Goal: Information Seeking & Learning: Learn about a topic

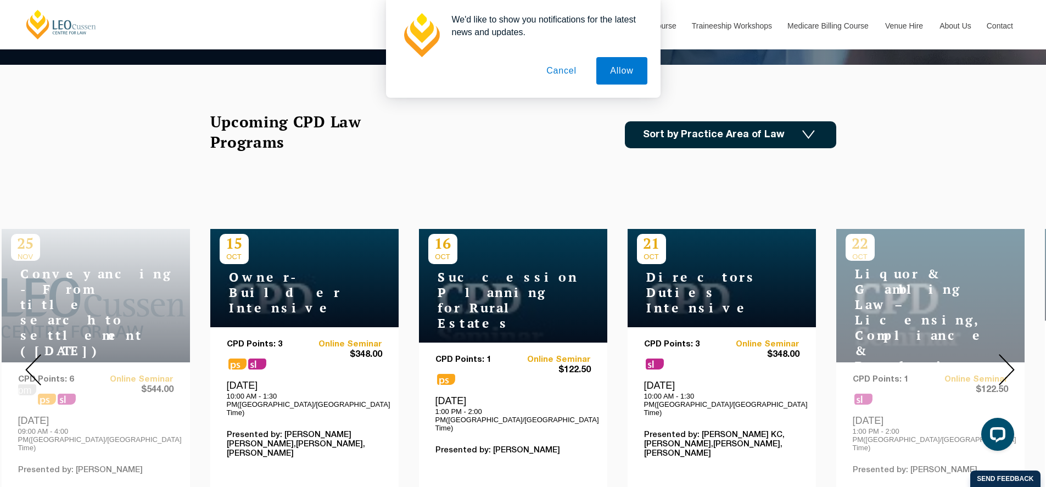
click at [557, 71] on button "Cancel" at bounding box center [562, 70] width 58 height 27
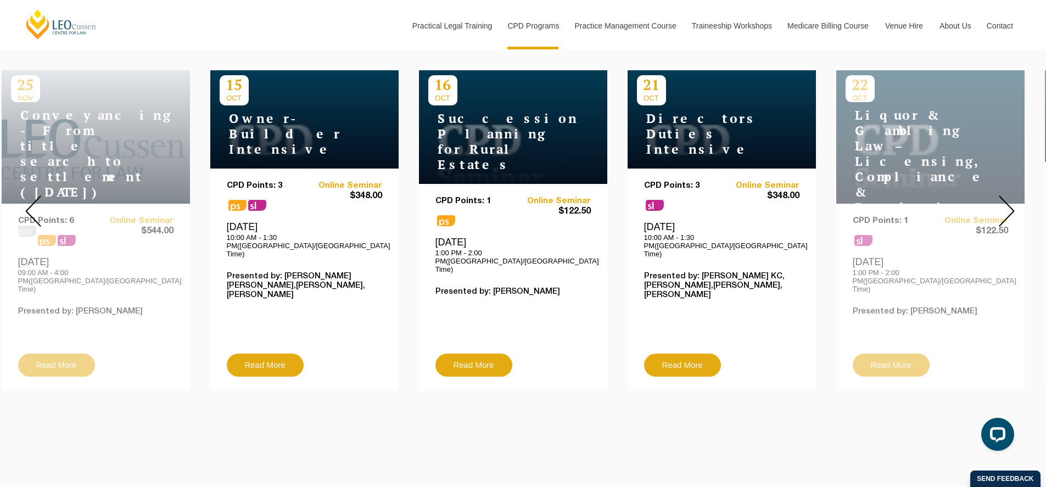
scroll to position [439, 0]
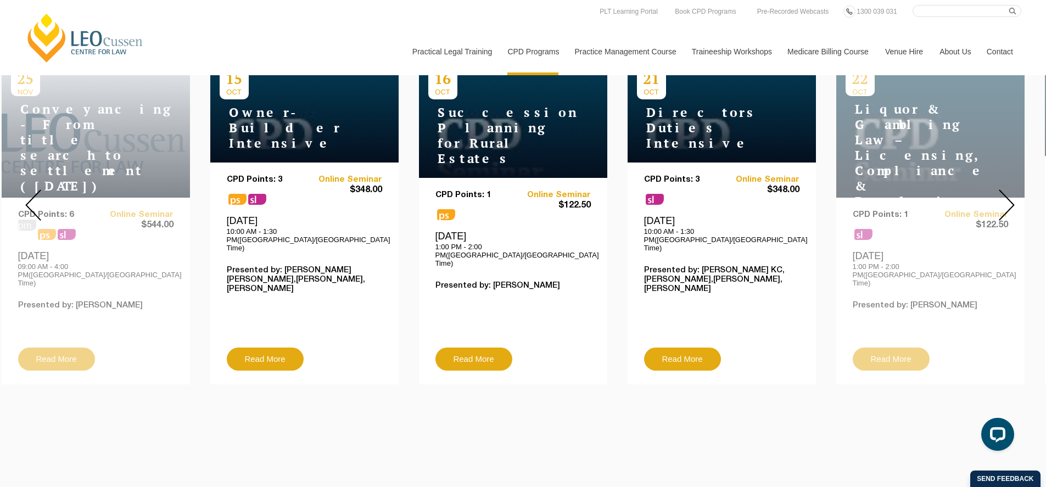
click at [38, 189] on img at bounding box center [33, 204] width 16 height 31
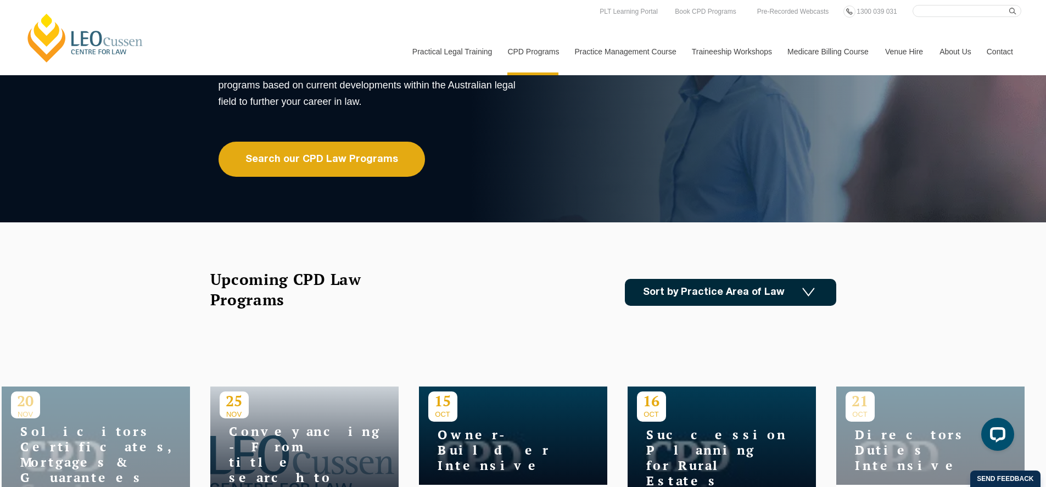
scroll to position [110, 0]
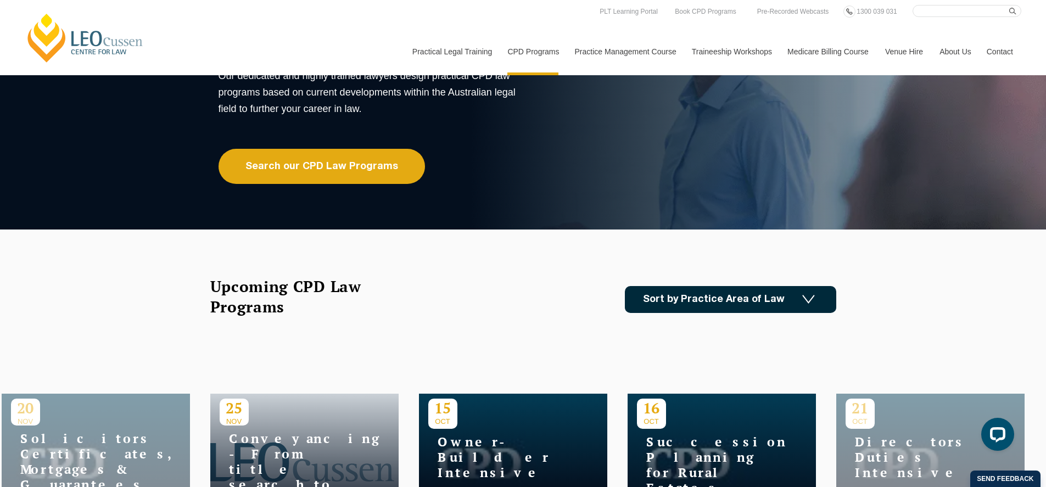
click at [0, 0] on icon at bounding box center [0, 0] width 0 height 0
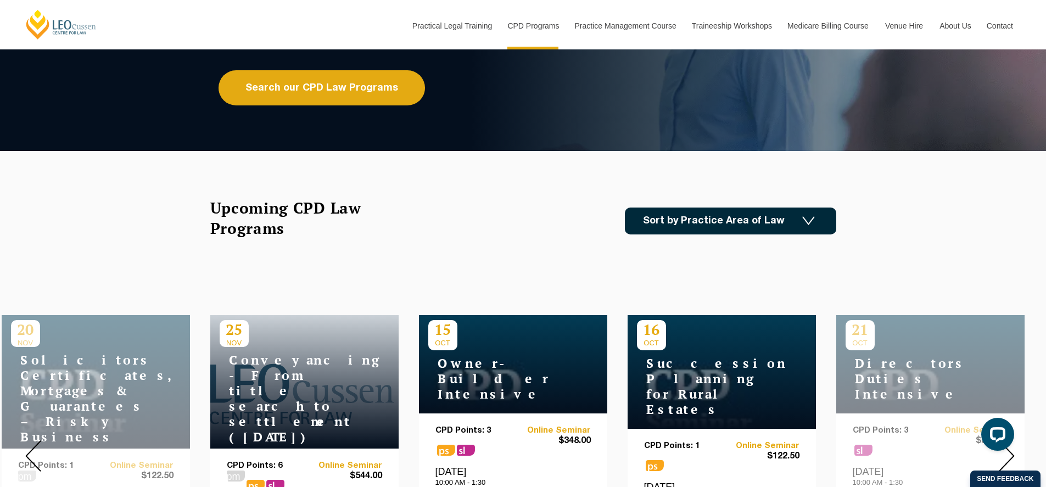
scroll to position [220, 0]
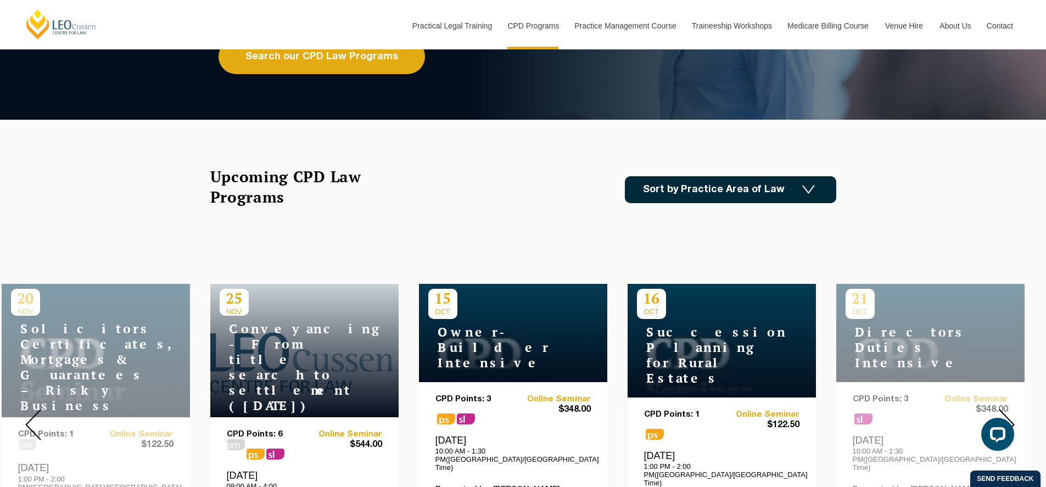
click at [694, 183] on link "Sort by Practice Area of Law" at bounding box center [730, 189] width 211 height 27
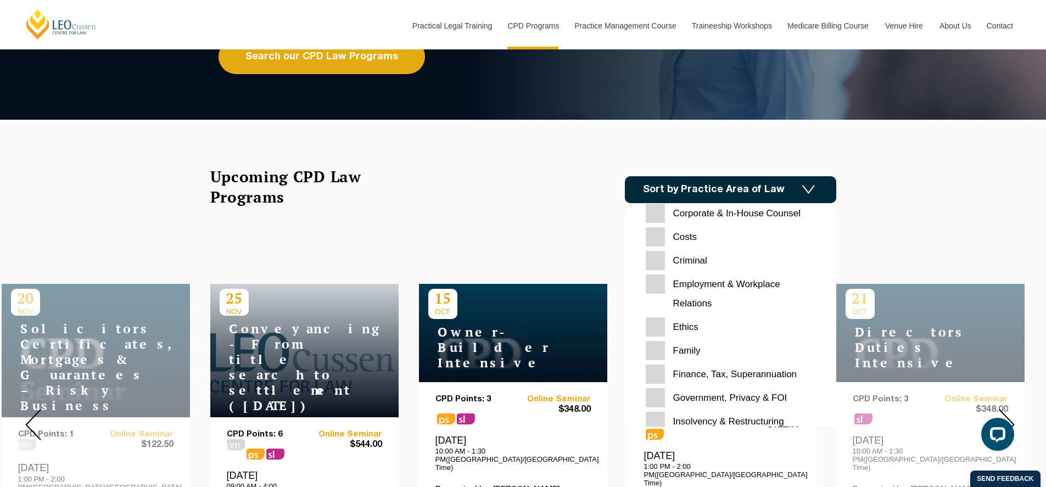
scroll to position [110, 0]
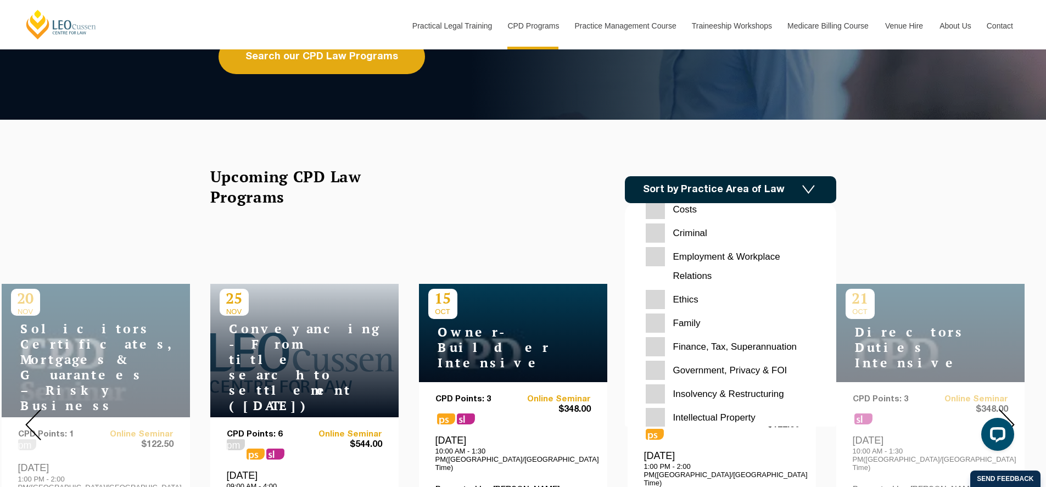
click at [655, 306] on input "Ethics" at bounding box center [731, 299] width 170 height 19
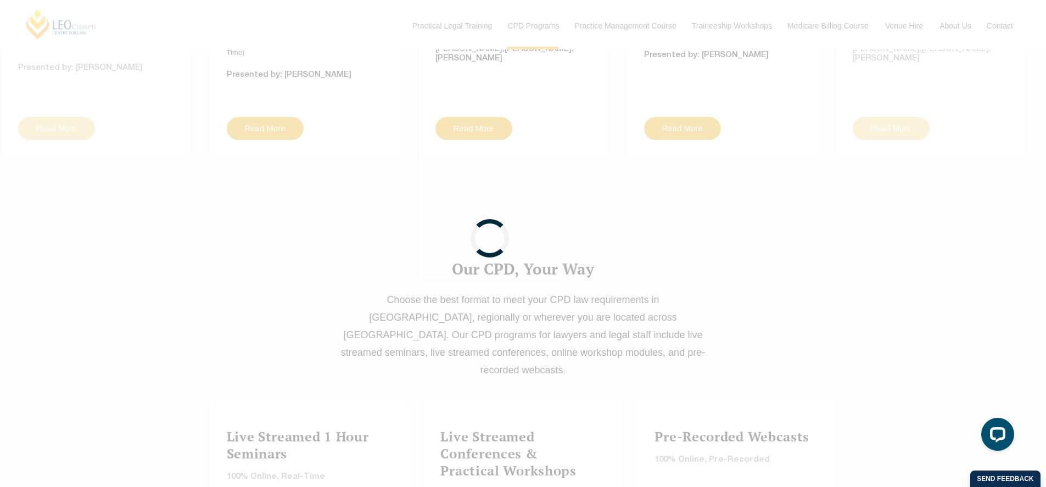
scroll to position [714, 0]
